Goal: Transaction & Acquisition: Subscribe to service/newsletter

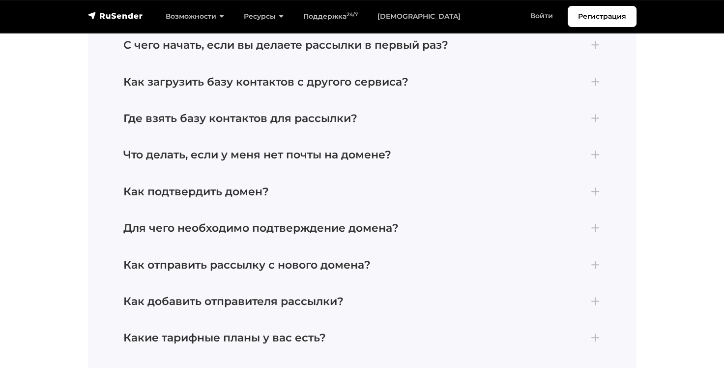
scroll to position [4168, 0]
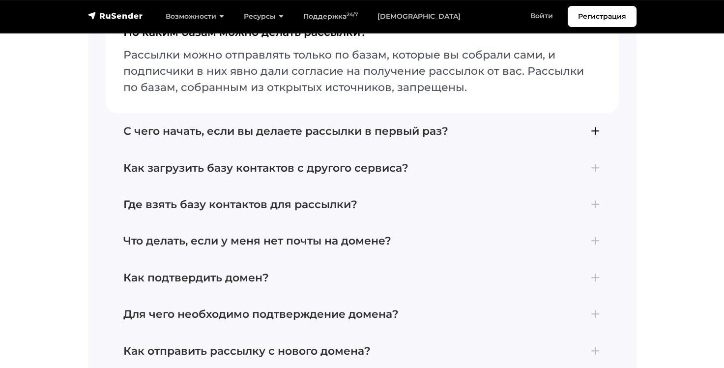
click at [596, 136] on h4 "С чего начать, если вы делаете рассылки в первый раз?" at bounding box center [362, 131] width 478 height 13
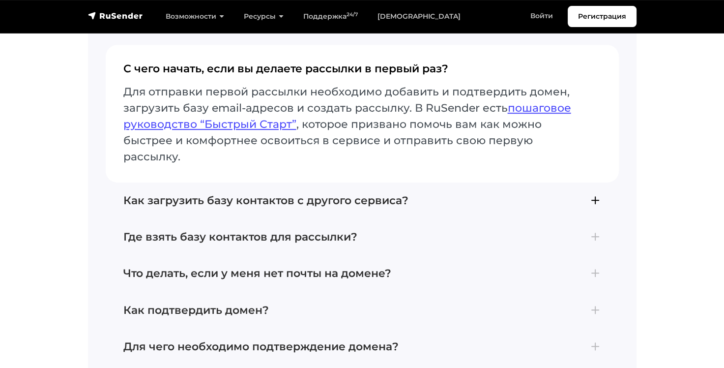
click at [598, 194] on h4 "Как загрузить базу контактов с другого сервиса?" at bounding box center [362, 200] width 478 height 13
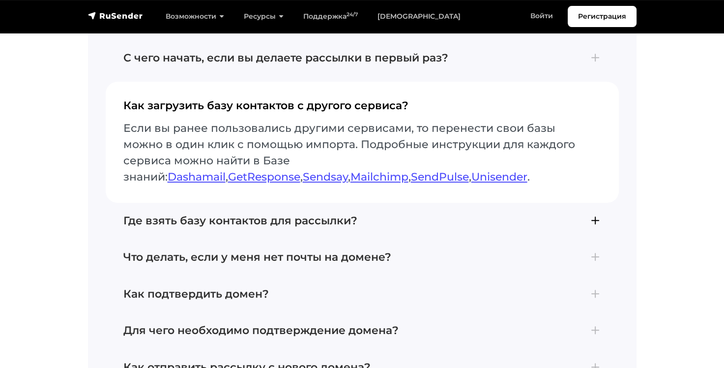
click at [594, 220] on h4 "Где взять базу контактов для рассылки?" at bounding box center [362, 220] width 478 height 13
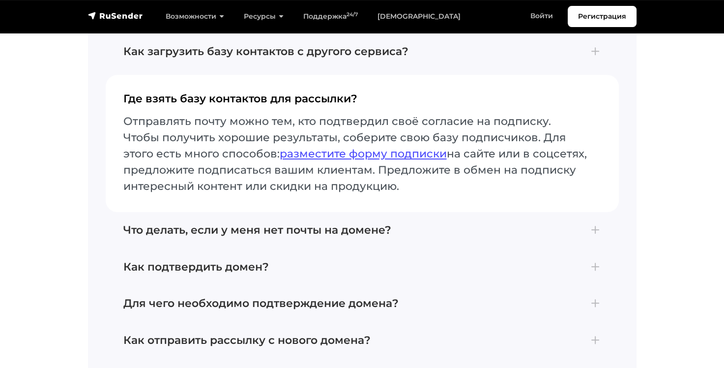
scroll to position [4273, 0]
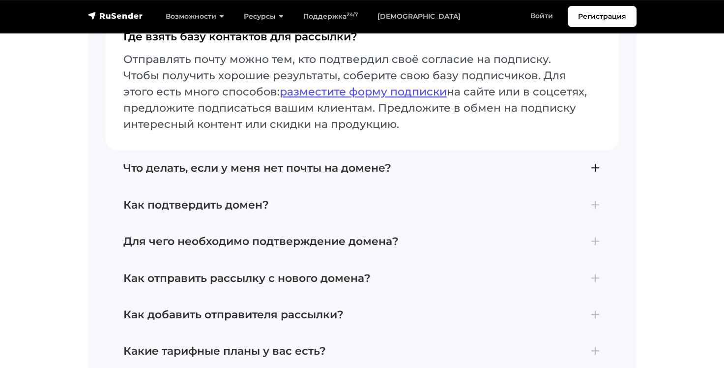
click at [600, 170] on h4 "Что делать, если у меня нет почты на домене?" at bounding box center [362, 168] width 478 height 13
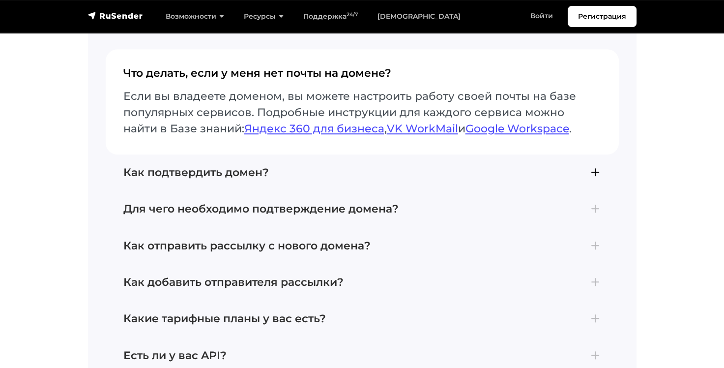
click at [597, 175] on h4 "Как подтвердить домен?" at bounding box center [362, 172] width 478 height 13
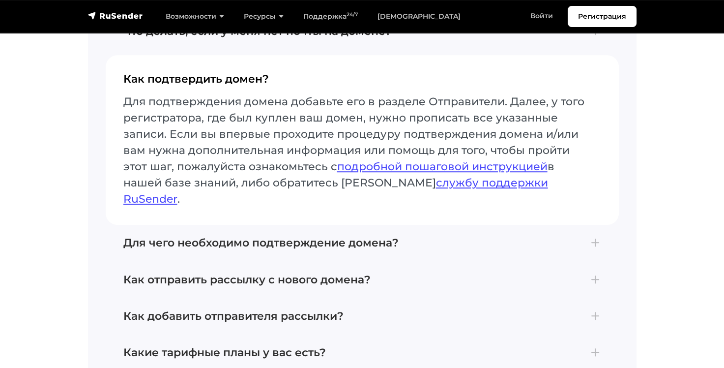
scroll to position [4341, 0]
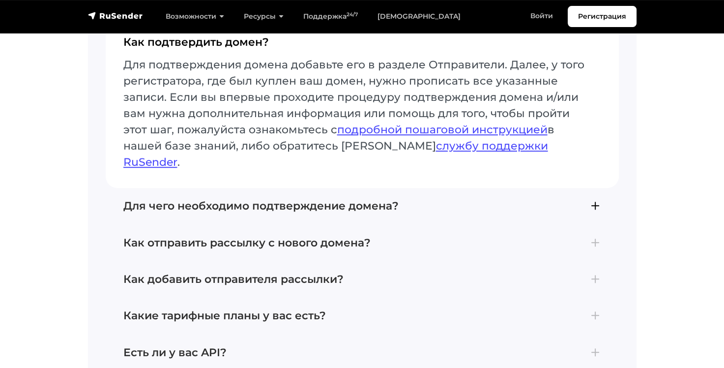
click at [595, 200] on h4 "Для чего необходимо подтверждение домена?" at bounding box center [362, 206] width 478 height 13
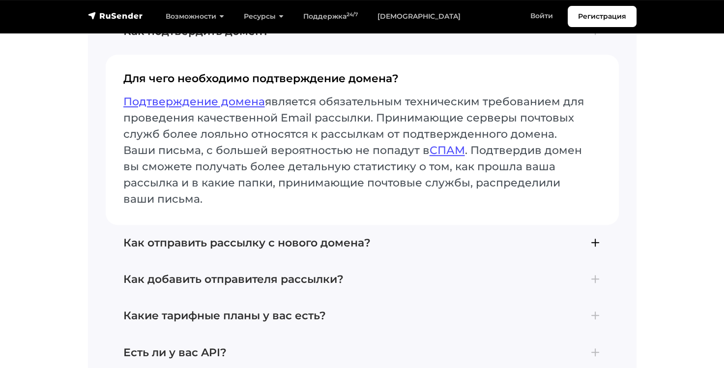
click at [590, 244] on h4 "Как отправить рассылку с нового домена?" at bounding box center [362, 243] width 478 height 13
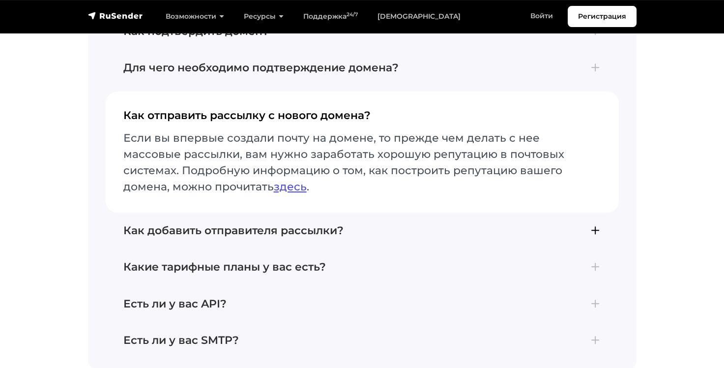
click at [594, 232] on h4 "Как добавить отправителя рассылки?" at bounding box center [362, 230] width 478 height 13
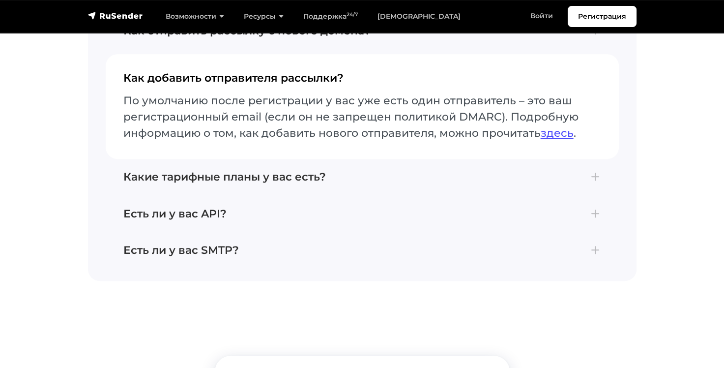
scroll to position [4439, 0]
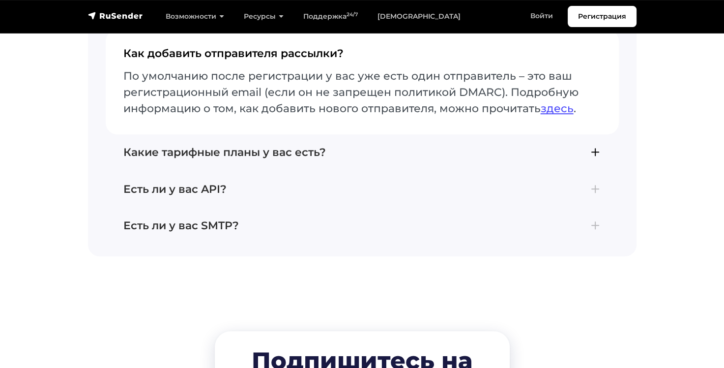
click at [598, 153] on h4 "Какие тарифные планы у вас есть?" at bounding box center [362, 152] width 478 height 13
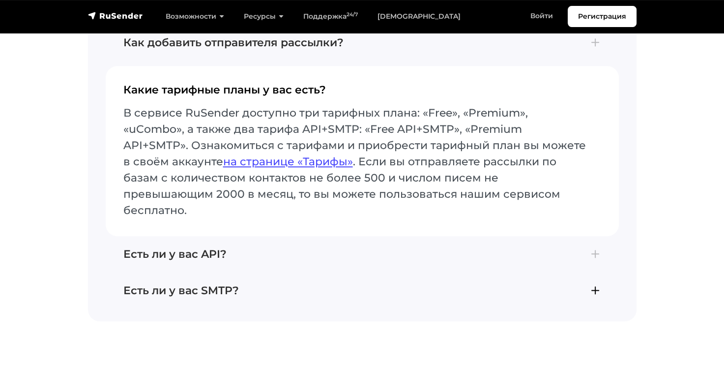
click at [595, 248] on h4 "Есть ли у вас API?" at bounding box center [362, 254] width 478 height 13
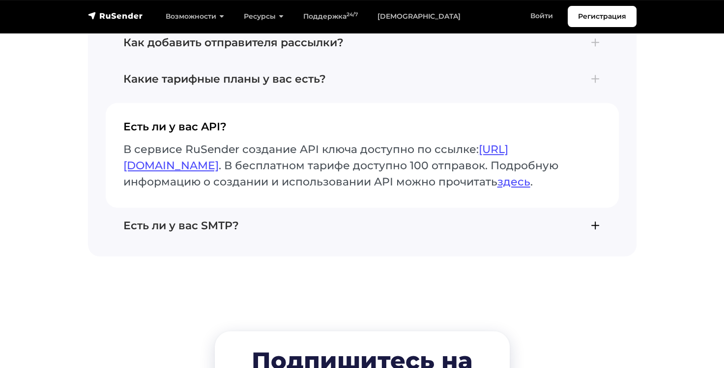
click at [596, 232] on h4 "Есть ли у вас SMTP?" at bounding box center [362, 225] width 478 height 13
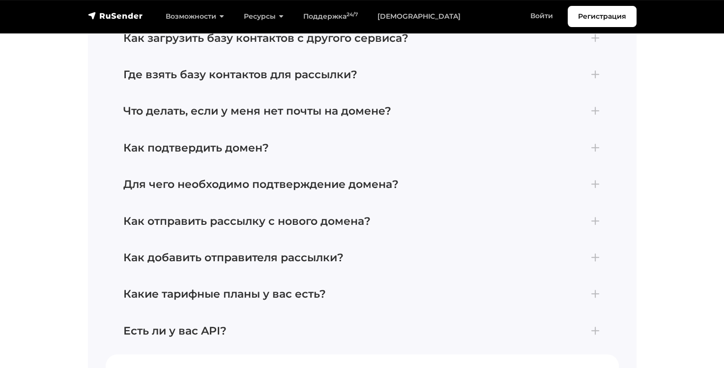
scroll to position [4212, 0]
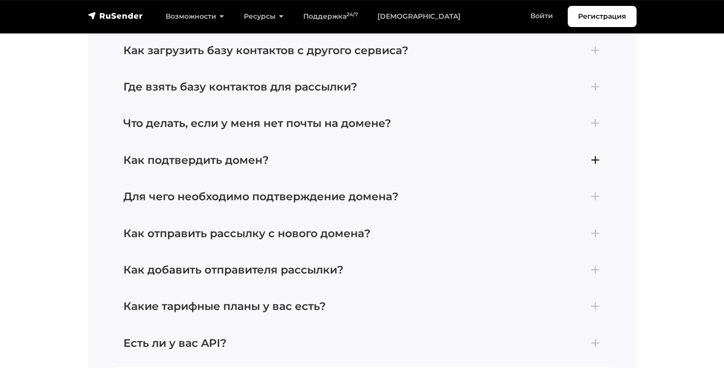
click at [595, 165] on h4 "Как подтвердить домен?" at bounding box center [362, 160] width 478 height 13
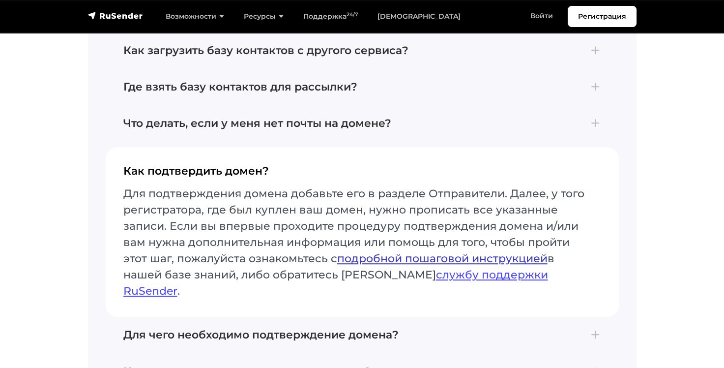
click at [475, 263] on link "подробной пошаговой инструкцией" at bounding box center [442, 258] width 211 height 13
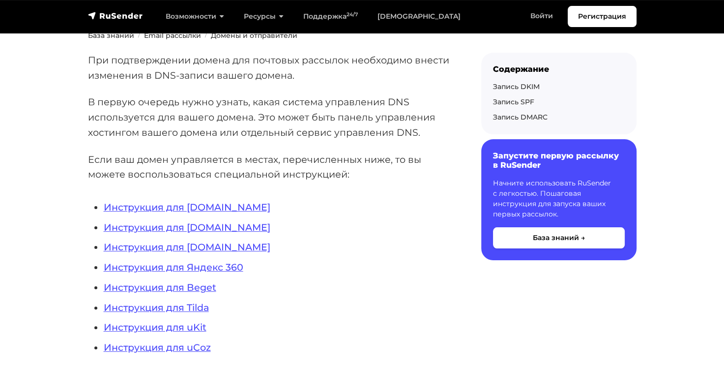
scroll to position [195, 0]
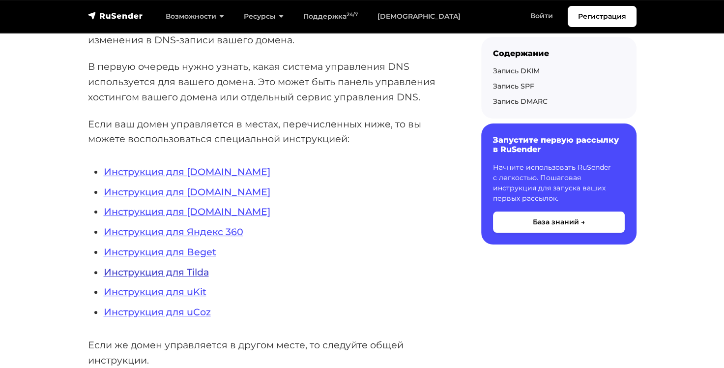
click at [193, 271] on link "Инструкция для Tilda" at bounding box center [156, 272] width 105 height 12
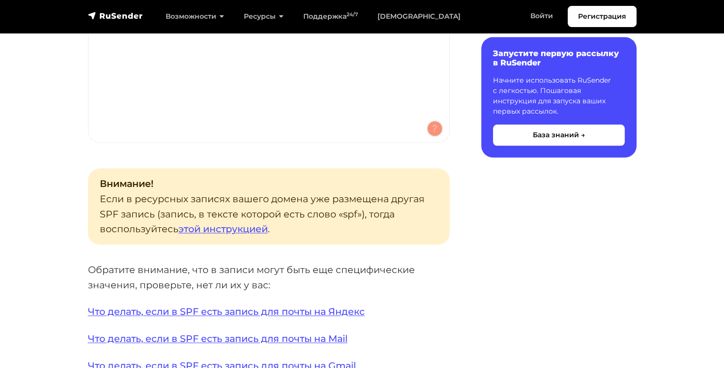
scroll to position [1238, 0]
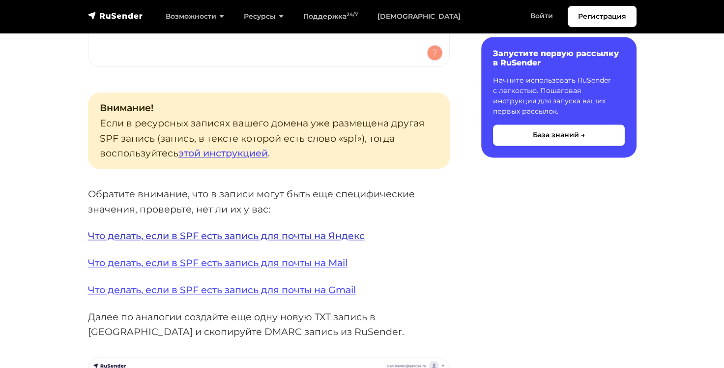
click at [279, 236] on link "Что делать, если в SPF есть запись для почты на Яндекс" at bounding box center [226, 236] width 277 height 12
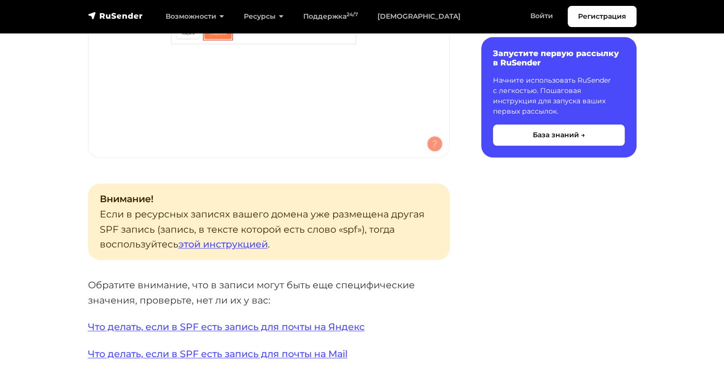
scroll to position [1208, 0]
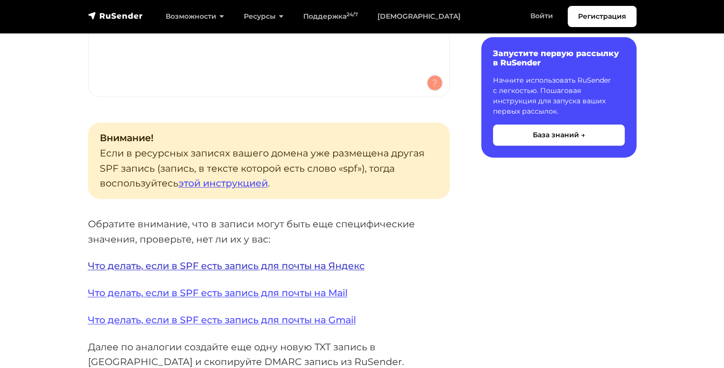
click at [241, 266] on link "Что делать, если в SPF есть запись для почты на Яндекс" at bounding box center [226, 266] width 277 height 12
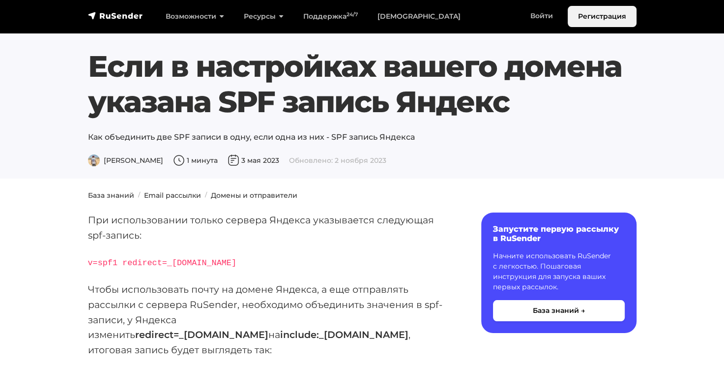
click at [586, 18] on link "Регистрация" at bounding box center [602, 16] width 69 height 21
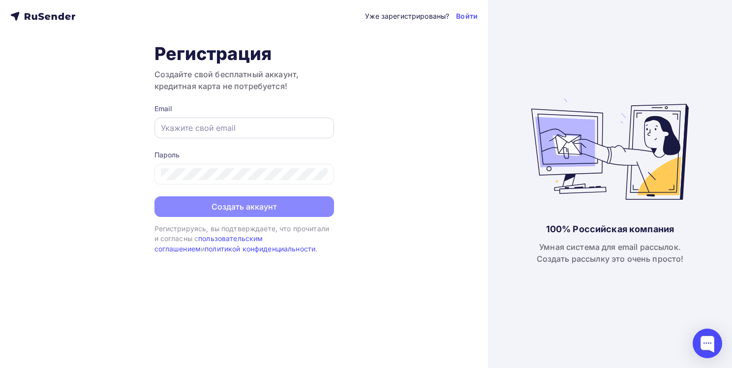
click at [218, 130] on input "text" at bounding box center [244, 128] width 167 height 12
type input "[EMAIL_ADDRESS][DOMAIN_NAME]"
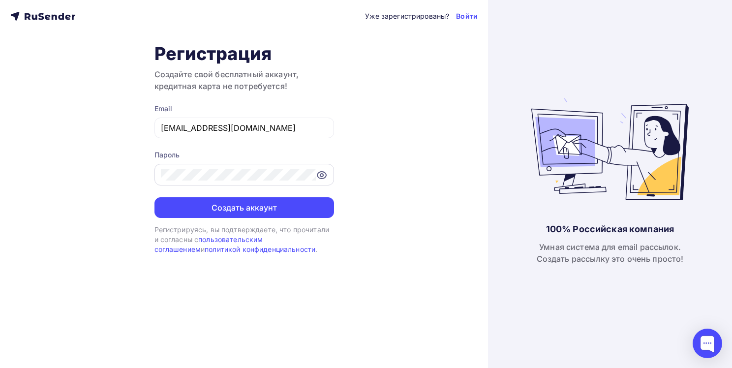
click at [319, 175] on icon at bounding box center [322, 175] width 12 height 12
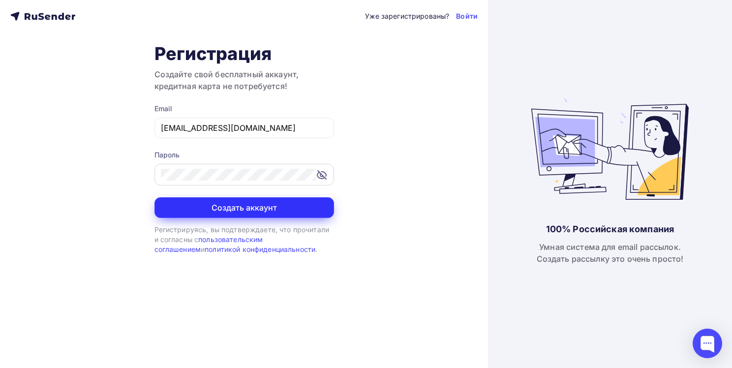
click at [252, 208] on button "Создать аккаунт" at bounding box center [244, 207] width 180 height 21
